Goal: Transaction & Acquisition: Purchase product/service

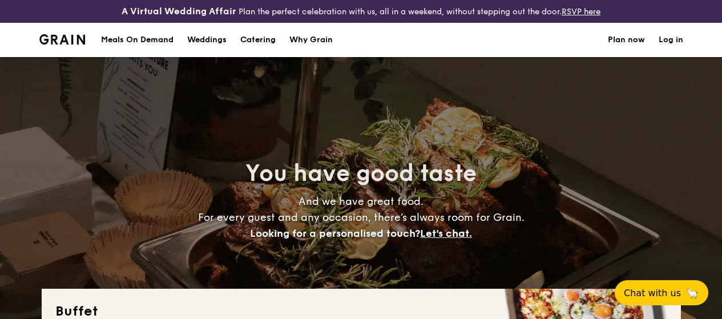
select select
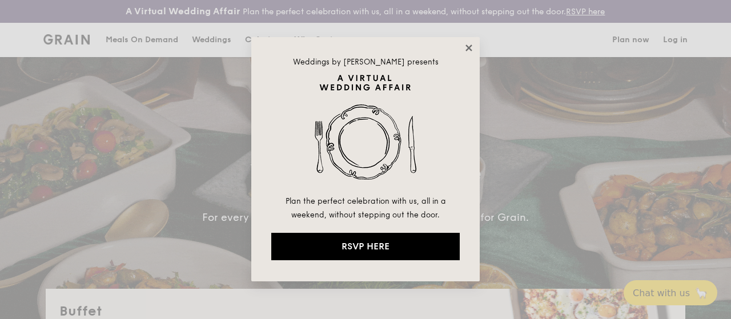
click at [468, 50] on icon at bounding box center [469, 48] width 10 height 10
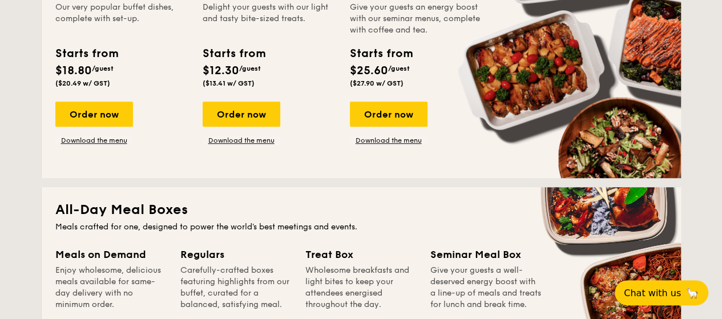
scroll to position [269, 0]
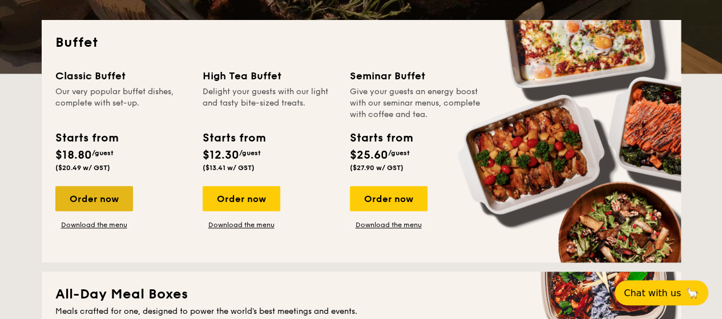
click at [74, 203] on div "Order now" at bounding box center [94, 198] width 78 height 25
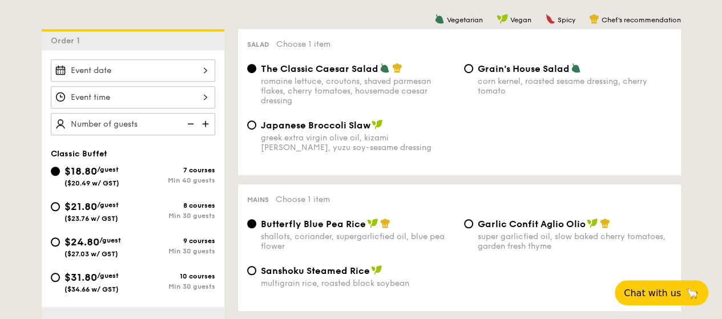
scroll to position [316, 0]
click at [204, 134] on img at bounding box center [206, 123] width 17 height 22
type input "40 guests"
click at [190, 131] on img at bounding box center [189, 123] width 17 height 22
click at [61, 210] on div "$21.80 /guest ($23.76 w/ GST)" at bounding box center [92, 210] width 82 height 24
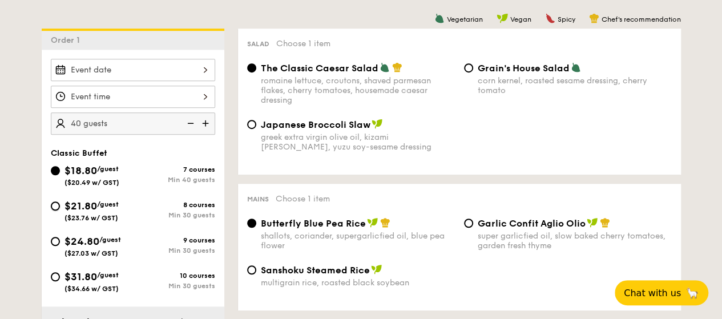
click at [60, 210] on input "$21.80 /guest ($23.76 w/ GST) 8 courses Min 30 guests" at bounding box center [55, 206] width 9 height 9
radio input "true"
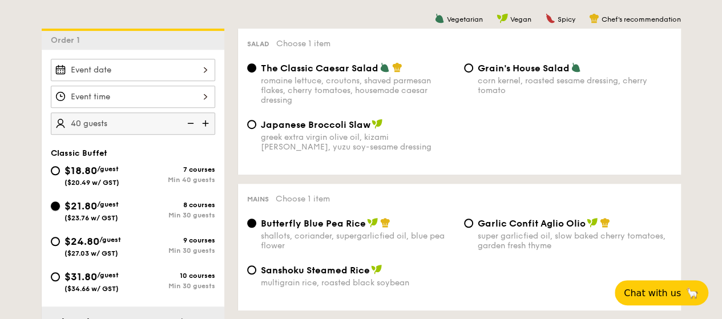
radio input "true"
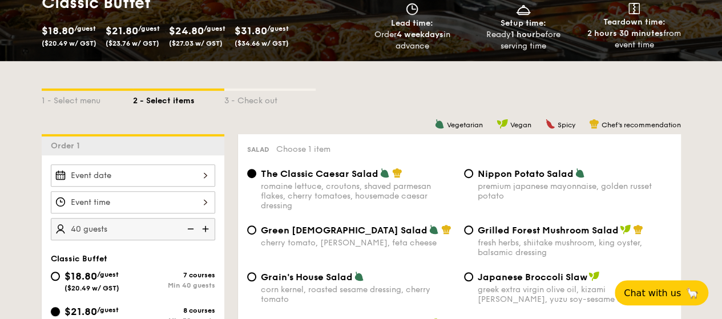
scroll to position [210, 0]
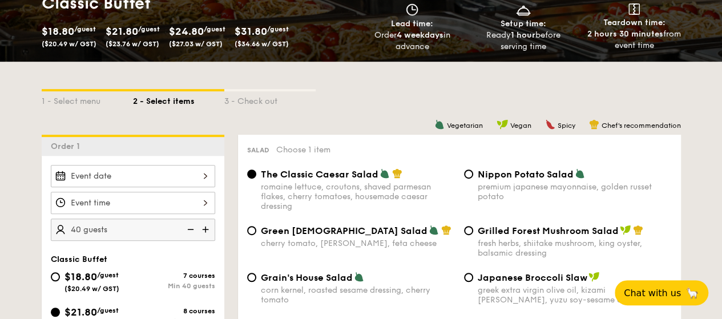
select select
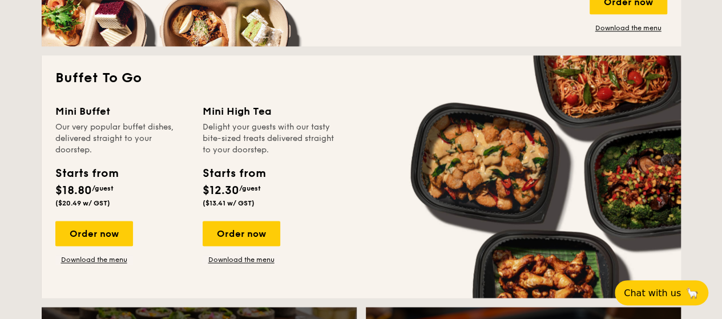
scroll to position [738, 0]
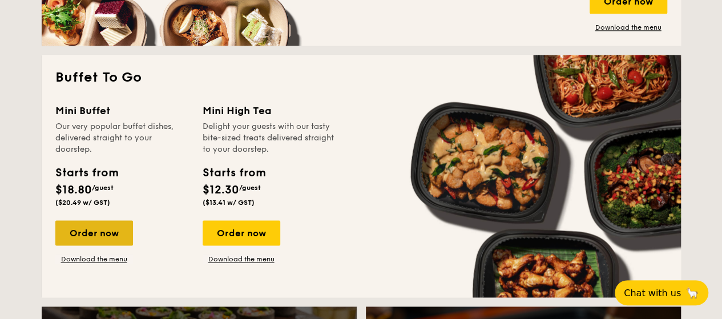
click at [105, 245] on div "Order now" at bounding box center [94, 232] width 78 height 25
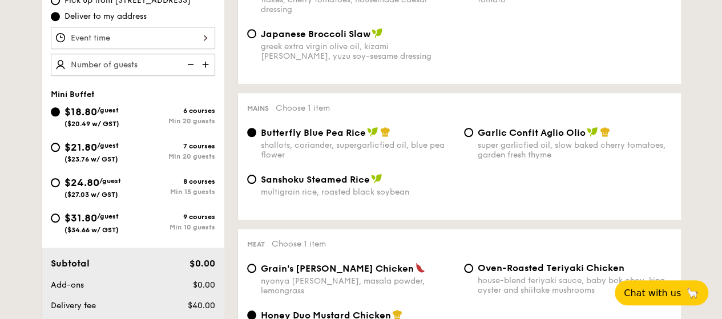
scroll to position [404, 0]
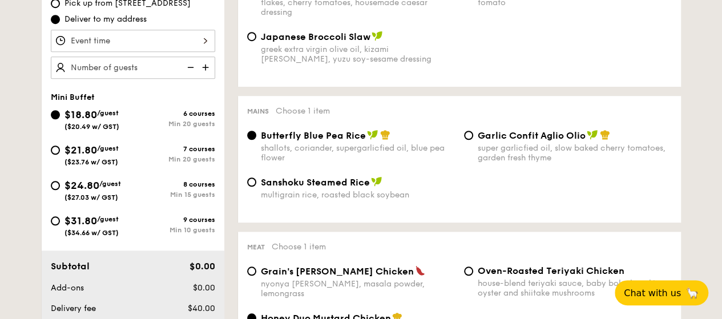
click at [204, 78] on img at bounding box center [206, 68] width 17 height 22
type input "20 guests"
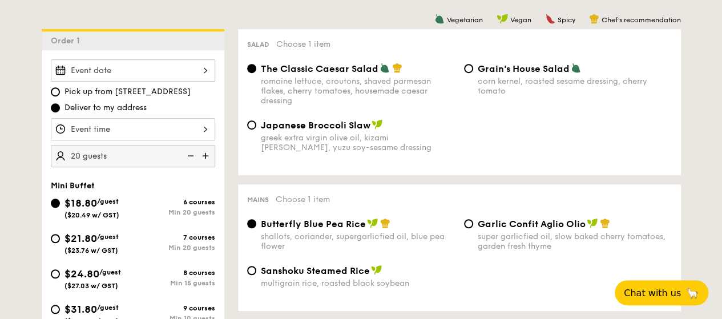
scroll to position [317, 0]
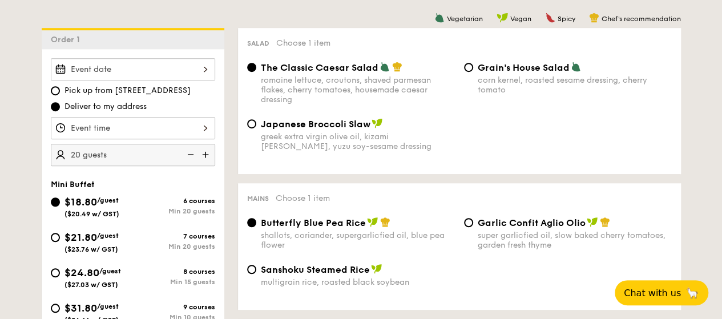
click at [337, 73] on span "The Classic Caesar Salad" at bounding box center [320, 67] width 118 height 11
click at [256, 72] on input "The Classic Caesar Salad romaine lettuce, croutons, shaved parmesan flakes, che…" at bounding box center [251, 67] width 9 height 9
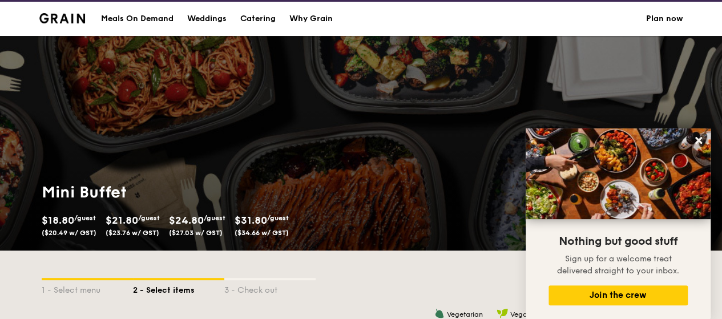
scroll to position [9, 0]
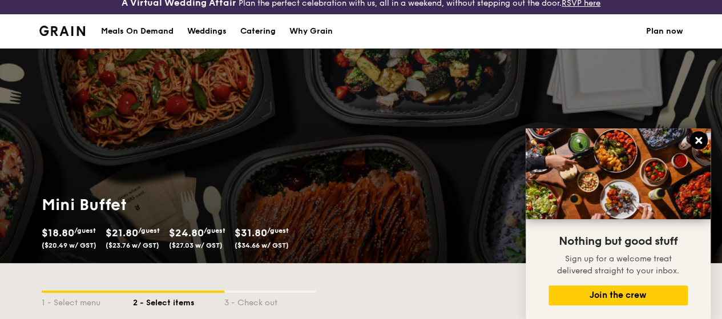
click at [698, 141] on icon at bounding box center [698, 140] width 7 height 7
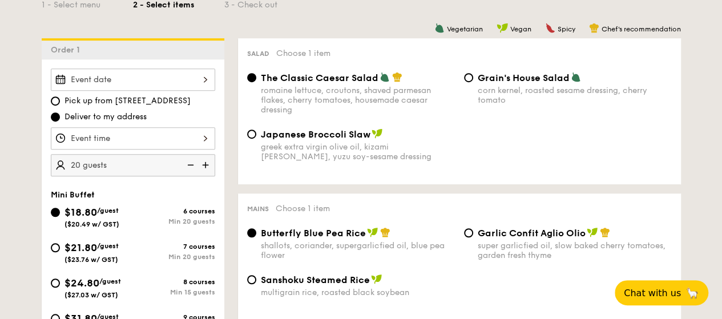
scroll to position [307, 0]
click at [67, 252] on span "$21.80" at bounding box center [81, 247] width 33 height 13
click at [60, 252] on input "$21.80 /guest ($23.76 w/ GST) 7 courses Min 20 guests" at bounding box center [55, 247] width 9 height 9
radio input "true"
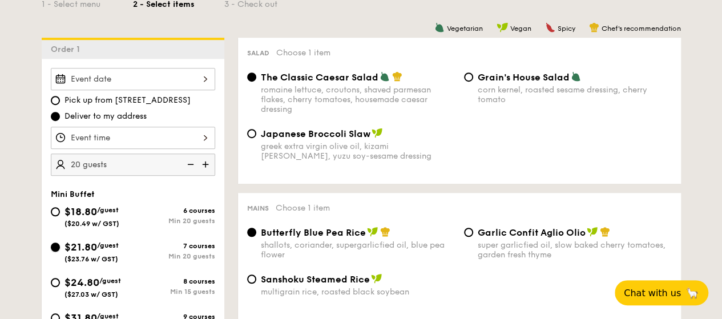
radio input "true"
radio input "false"
radio input "true"
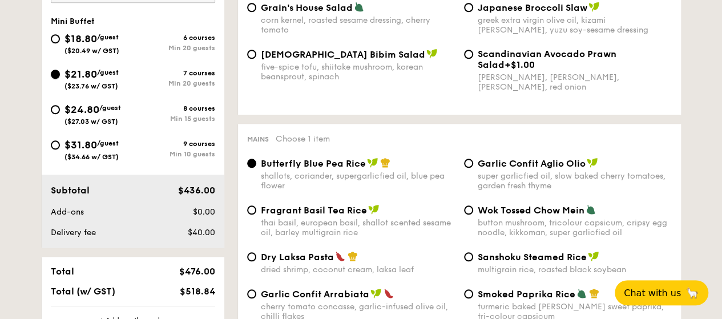
scroll to position [480, 0]
click at [107, 112] on span "/guest" at bounding box center [110, 108] width 22 height 8
click at [60, 114] on input "$24.80 /guest ($27.03 w/ GST) 8 courses Min 15 guests" at bounding box center [55, 110] width 9 height 9
radio input "true"
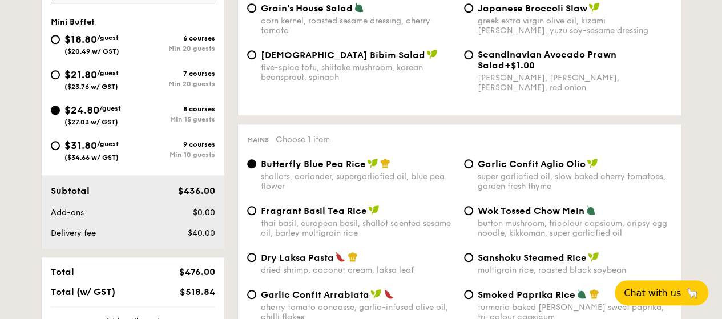
radio input "true"
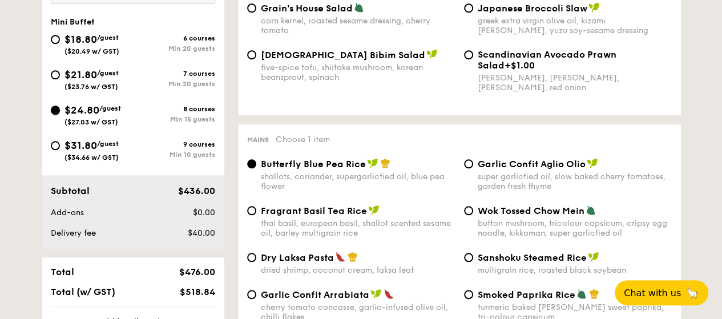
radio input "true"
click at [123, 44] on div "$18.80 /guest ($20.49 w/ GST)" at bounding box center [92, 43] width 82 height 24
click at [60, 44] on input "$18.80 /guest ($20.49 w/ GST) 6 courses Min 20 guests" at bounding box center [55, 39] width 9 height 9
radio input "true"
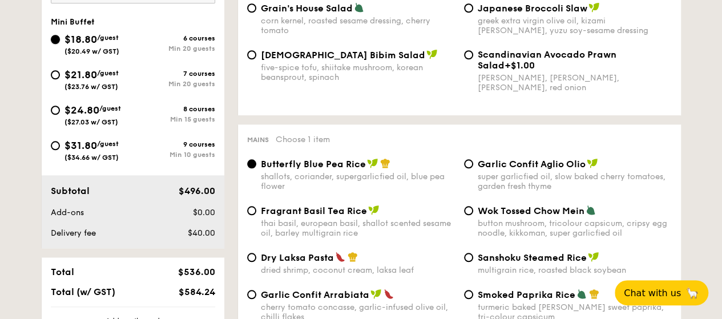
radio input "true"
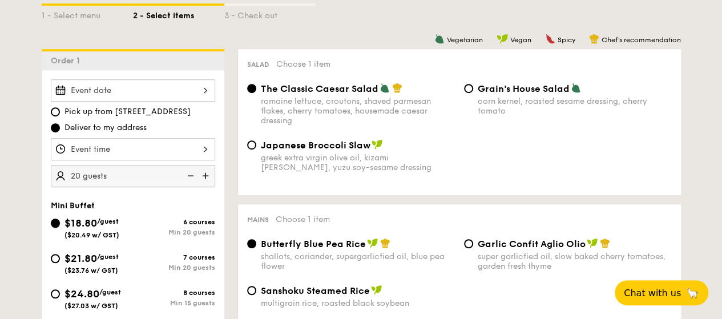
scroll to position [297, 0]
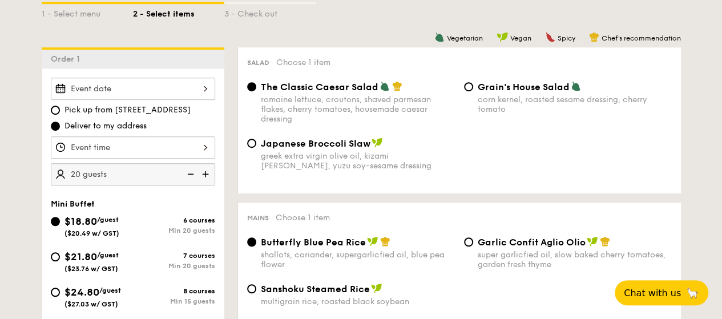
click at [91, 263] on span "$21.80" at bounding box center [81, 257] width 33 height 13
click at [60, 261] on input "$21.80 /guest ($23.76 w/ GST) 7 courses Min 20 guests" at bounding box center [55, 256] width 9 height 9
radio input "true"
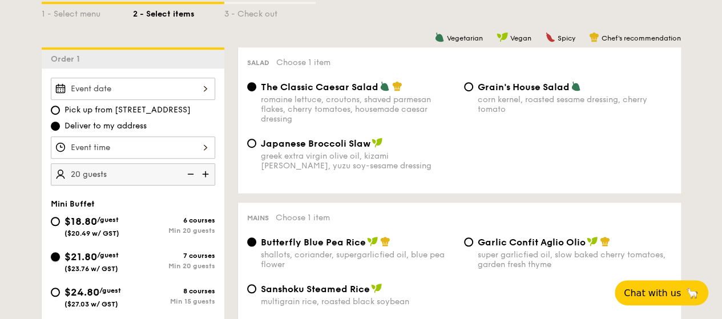
radio input "false"
radio input "true"
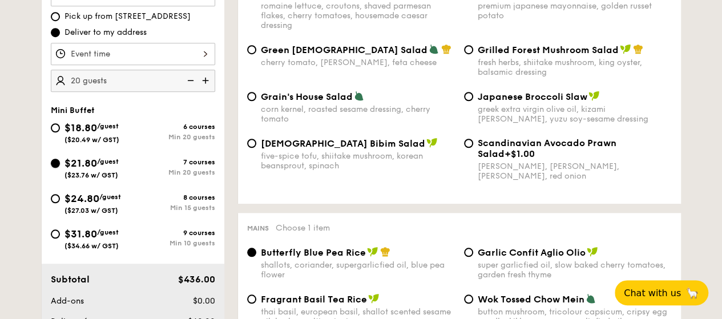
scroll to position [392, 0]
click at [110, 140] on div "$18.80 /guest ($20.49 w/ GST)" at bounding box center [92, 131] width 55 height 24
click at [60, 132] on input "$18.80 /guest ($20.49 w/ GST) 6 courses Min 20 guests" at bounding box center [55, 127] width 9 height 9
radio input "true"
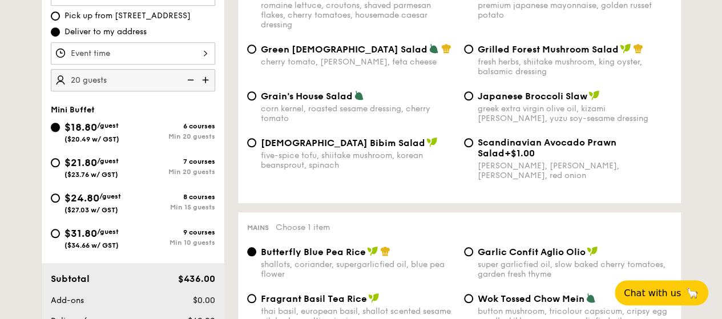
radio input "true"
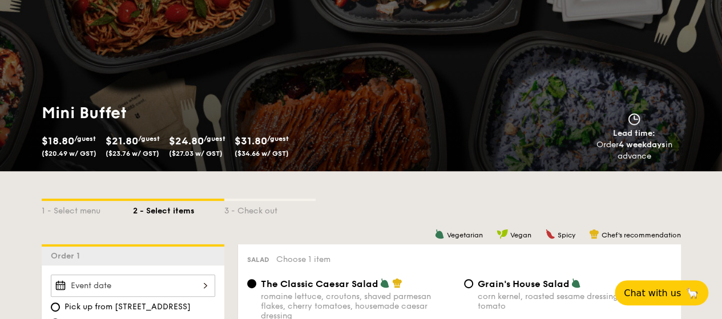
scroll to position [0, 0]
